Goal: Task Accomplishment & Management: Use online tool/utility

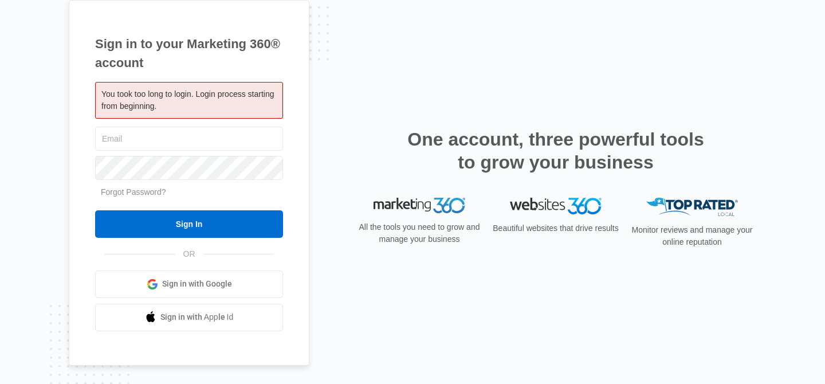
type input "a"
type input "[PERSON_NAME][EMAIL_ADDRESS][DOMAIN_NAME]"
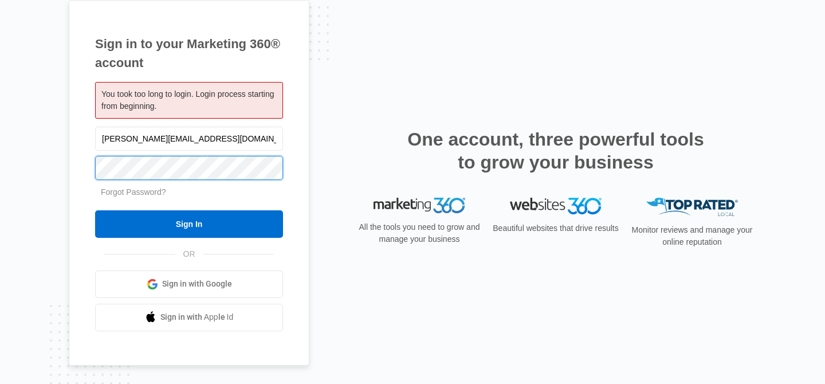
click at [95, 210] on input "Sign In" at bounding box center [189, 223] width 188 height 27
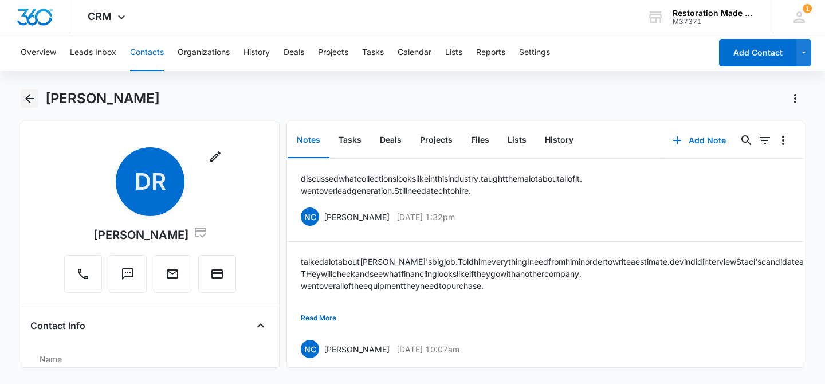
click at [26, 97] on icon "Back" at bounding box center [29, 98] width 9 height 9
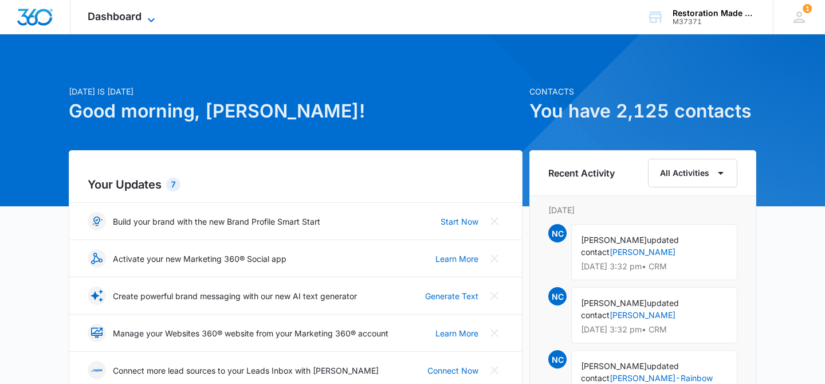
click at [127, 15] on span "Dashboard" at bounding box center [115, 16] width 54 height 12
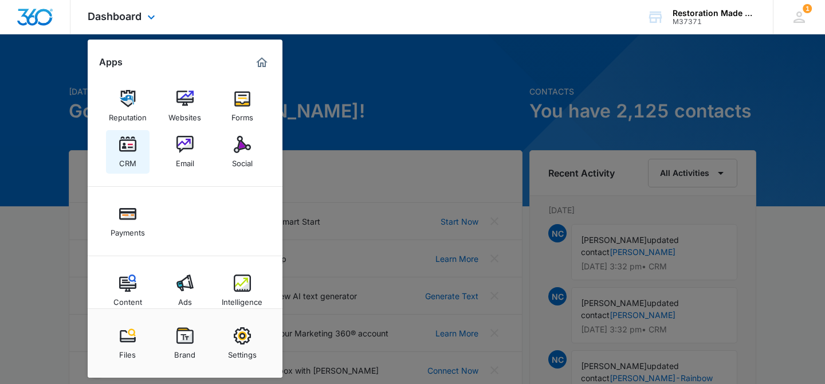
click at [131, 149] on img at bounding box center [127, 144] width 17 height 17
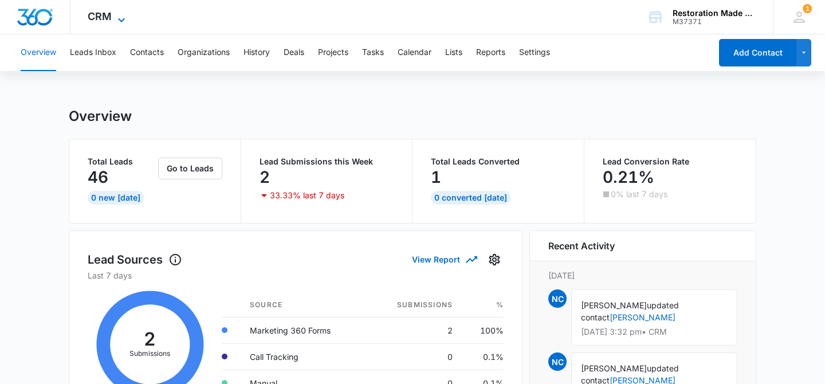
click at [105, 19] on span "CRM" at bounding box center [100, 16] width 24 height 12
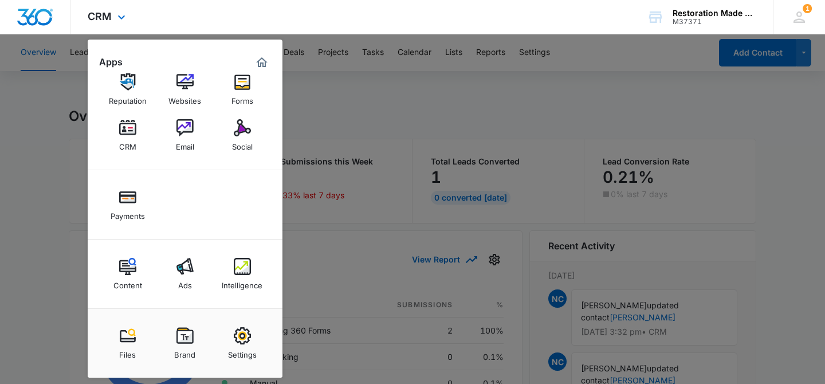
scroll to position [16, 0]
click at [445, 121] on div at bounding box center [412, 192] width 825 height 384
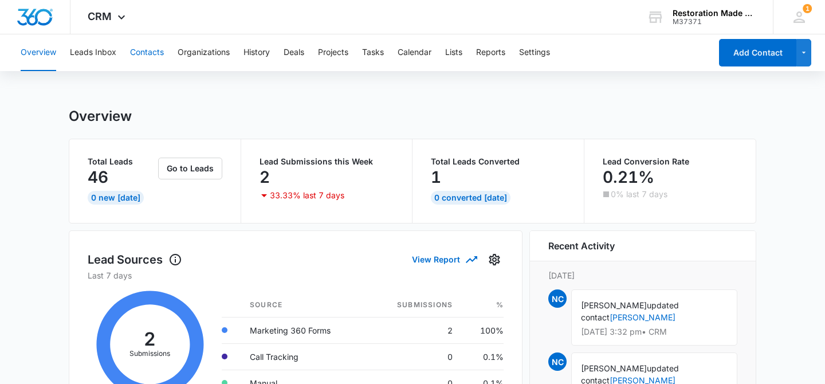
click at [147, 52] on button "Contacts" at bounding box center [147, 52] width 34 height 37
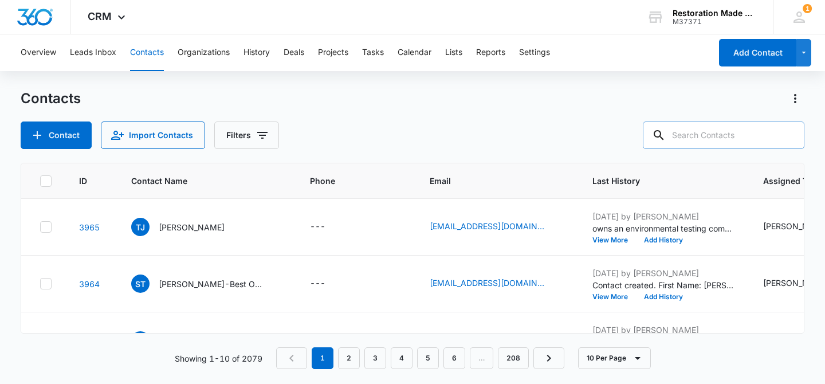
click at [732, 138] on input "text" at bounding box center [723, 134] width 161 height 27
type input "joel"
